Goal: Communication & Community: Answer question/provide support

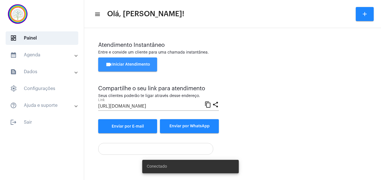
click at [140, 60] on button "videocam Iniciar Atendimento" at bounding box center [127, 64] width 59 height 14
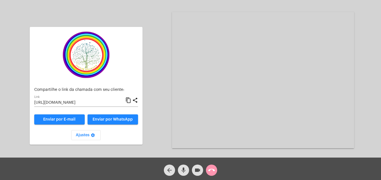
click at [128, 99] on mat-icon "content_copy" at bounding box center [128, 100] width 6 height 7
click at [211, 174] on span "call_end" at bounding box center [211, 170] width 7 height 11
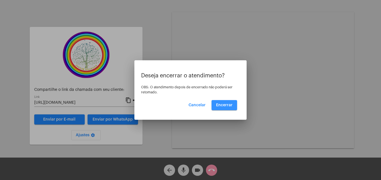
click at [225, 108] on button "Encerrar" at bounding box center [224, 105] width 26 height 10
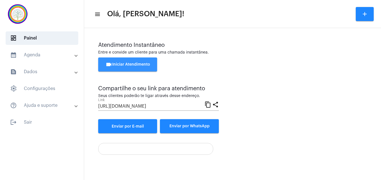
click at [126, 62] on button "videocam Iniciar Atendimento" at bounding box center [127, 64] width 59 height 14
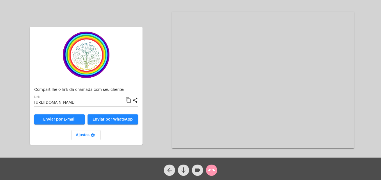
click at [128, 100] on mat-icon "content_copy" at bounding box center [128, 100] width 6 height 7
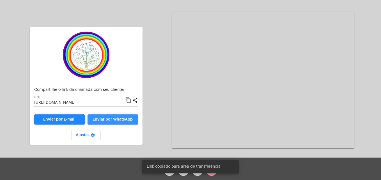
click at [127, 121] on span "Enviar por WhatsApp" at bounding box center [113, 119] width 40 height 4
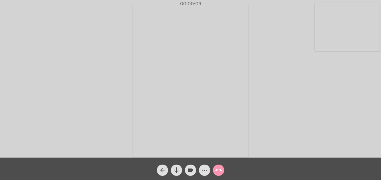
click at [319, 42] on video at bounding box center [347, 26] width 65 height 49
click at [153, 156] on video at bounding box center [241, 80] width 204 height 153
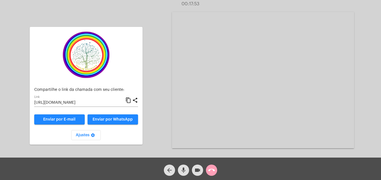
click at [211, 172] on mat-icon "call_end" at bounding box center [211, 170] width 7 height 7
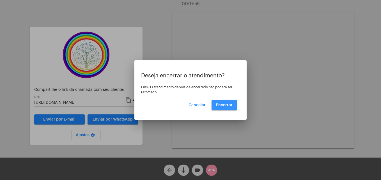
click at [217, 104] on span "Encerrar" at bounding box center [224, 105] width 17 height 4
